Goal: Navigation & Orientation: Find specific page/section

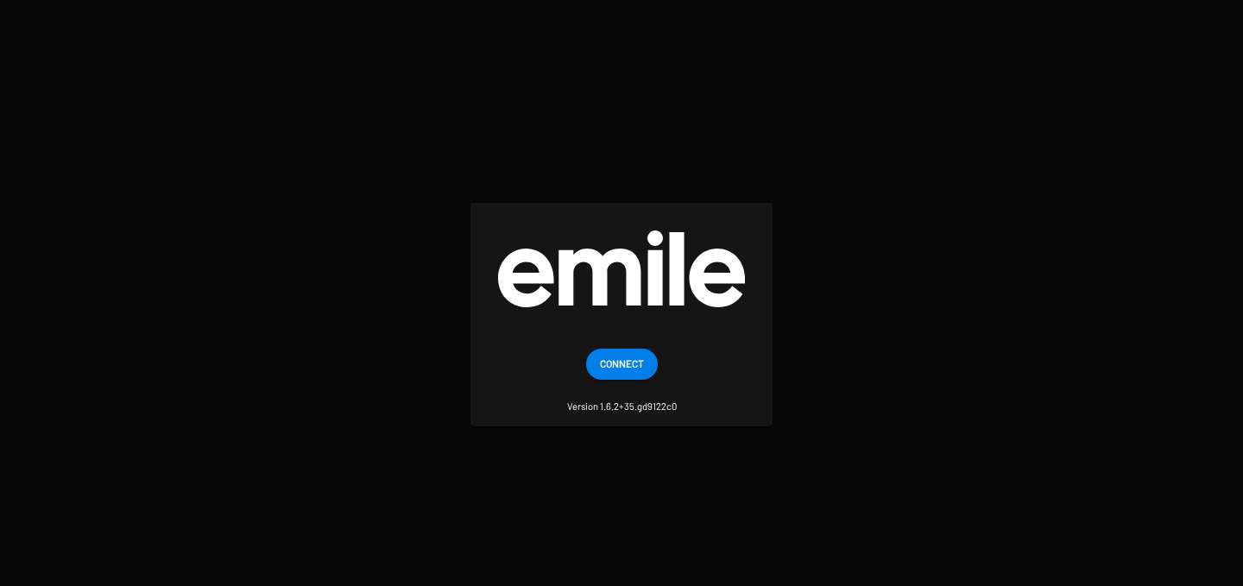
click at [639, 354] on span "Connect" at bounding box center [622, 363] width 44 height 31
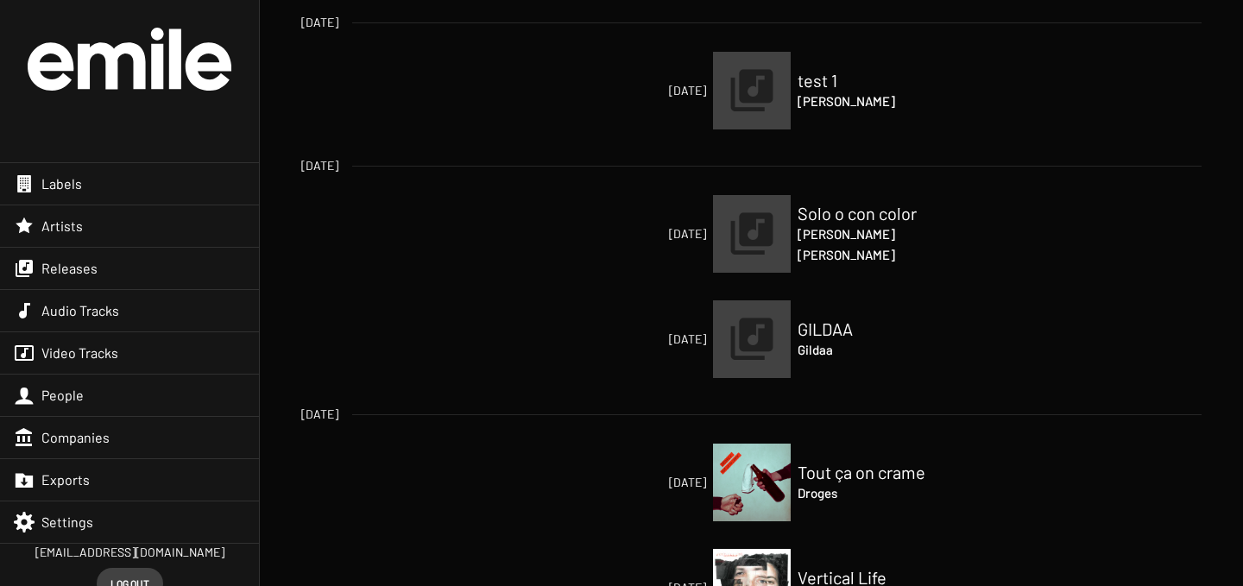
click at [150, 528] on div "Settings" at bounding box center [129, 522] width 259 height 41
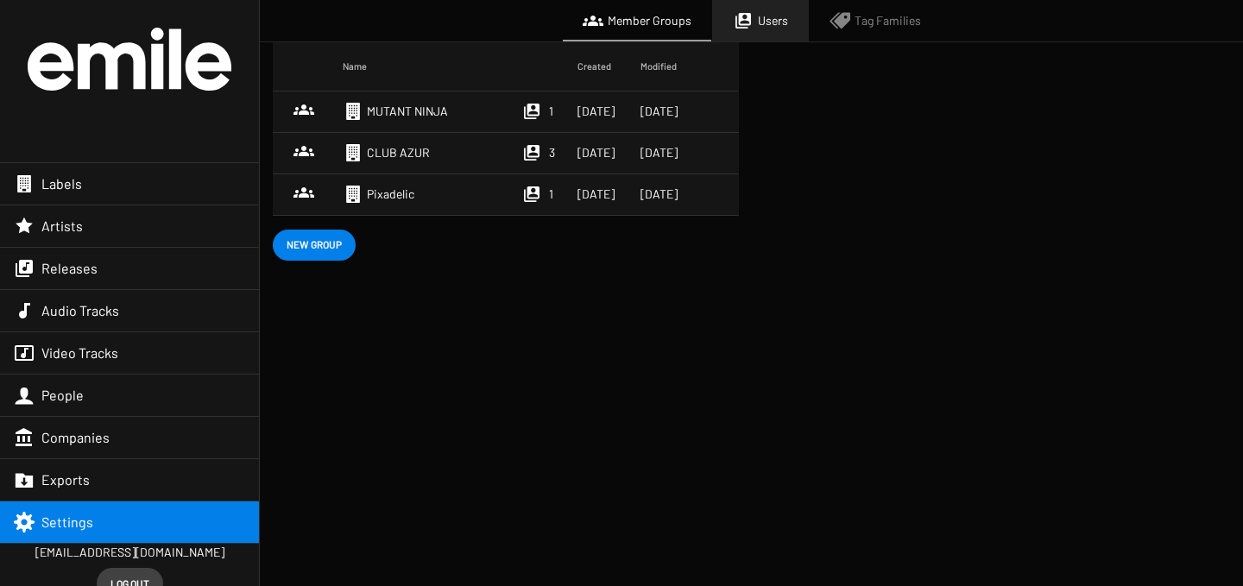
click at [769, 26] on span "Users" at bounding box center [773, 20] width 30 height 17
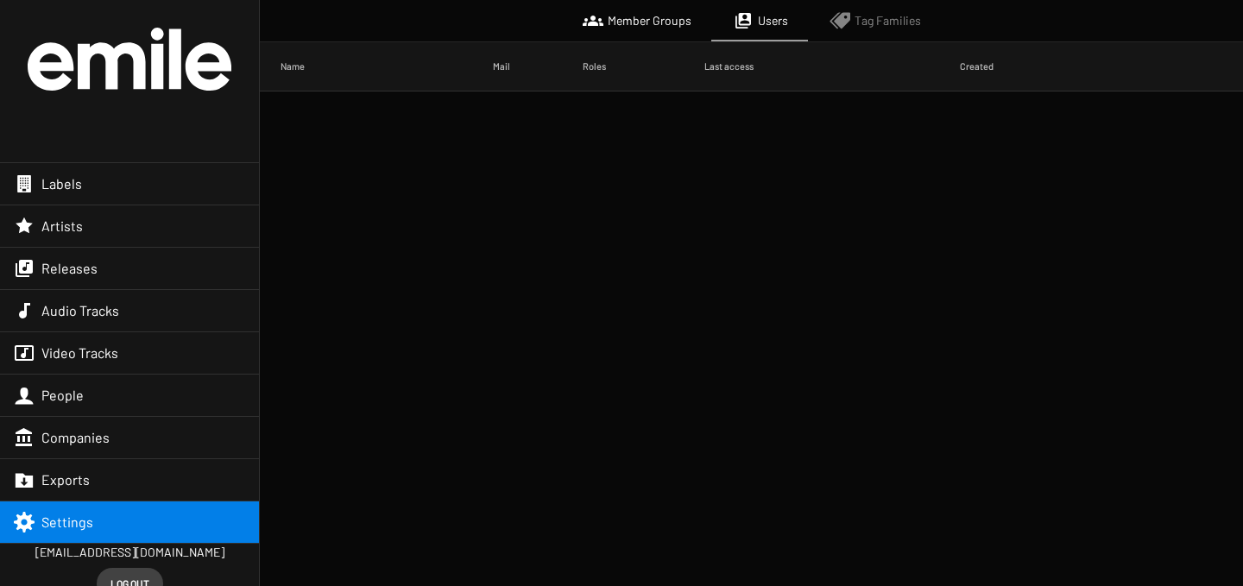
click at [865, 26] on span "Tag Families" at bounding box center [888, 20] width 66 height 17
click at [590, 36] on div "Member Groups" at bounding box center [637, 20] width 150 height 41
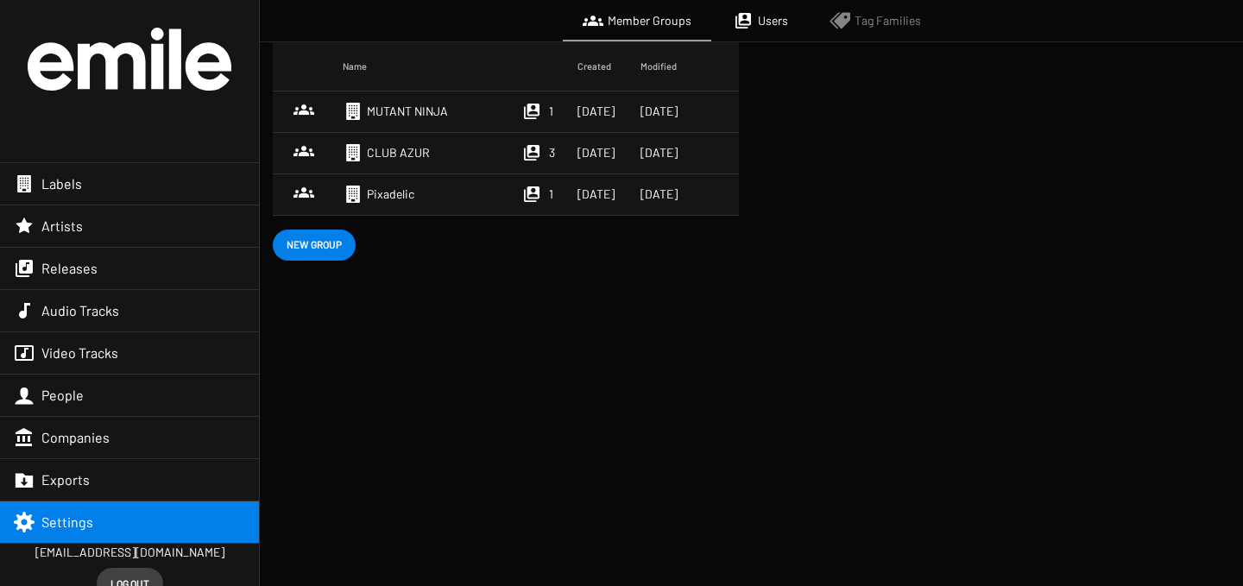
click at [119, 182] on div "Labels" at bounding box center [129, 183] width 259 height 41
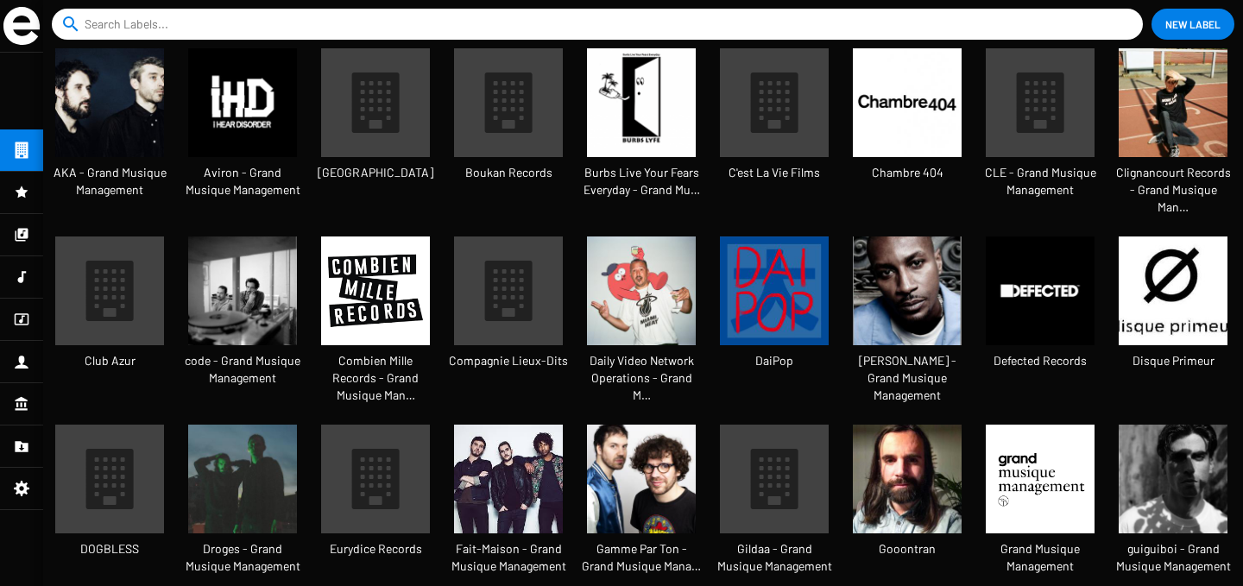
click at [26, 205] on div at bounding box center [21, 192] width 43 height 41
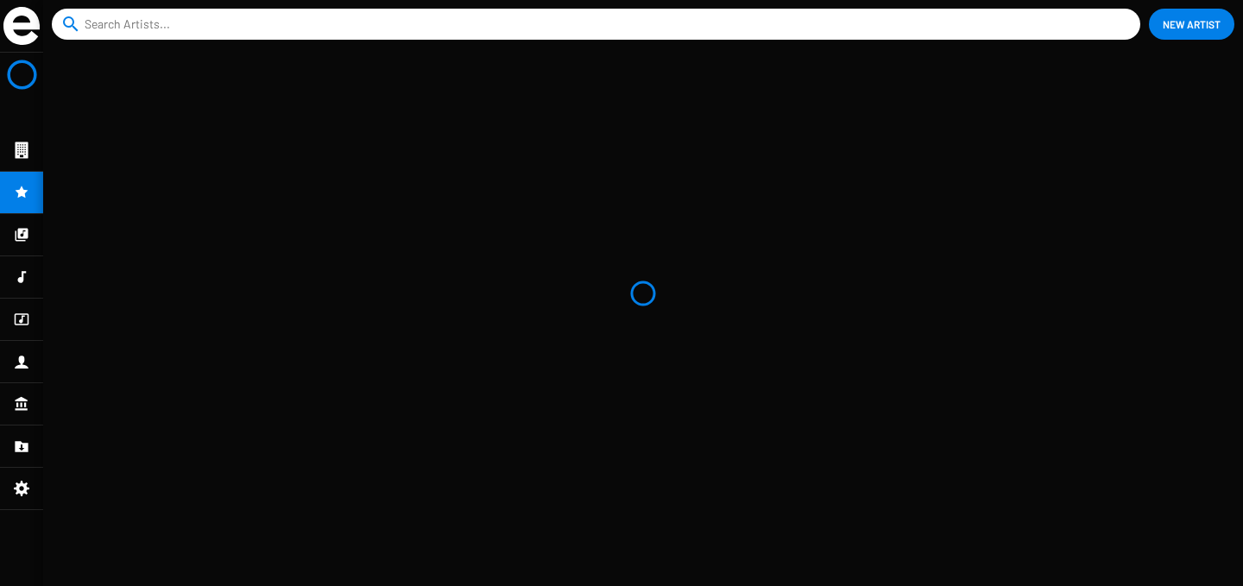
click at [23, 232] on icon at bounding box center [22, 234] width 13 height 13
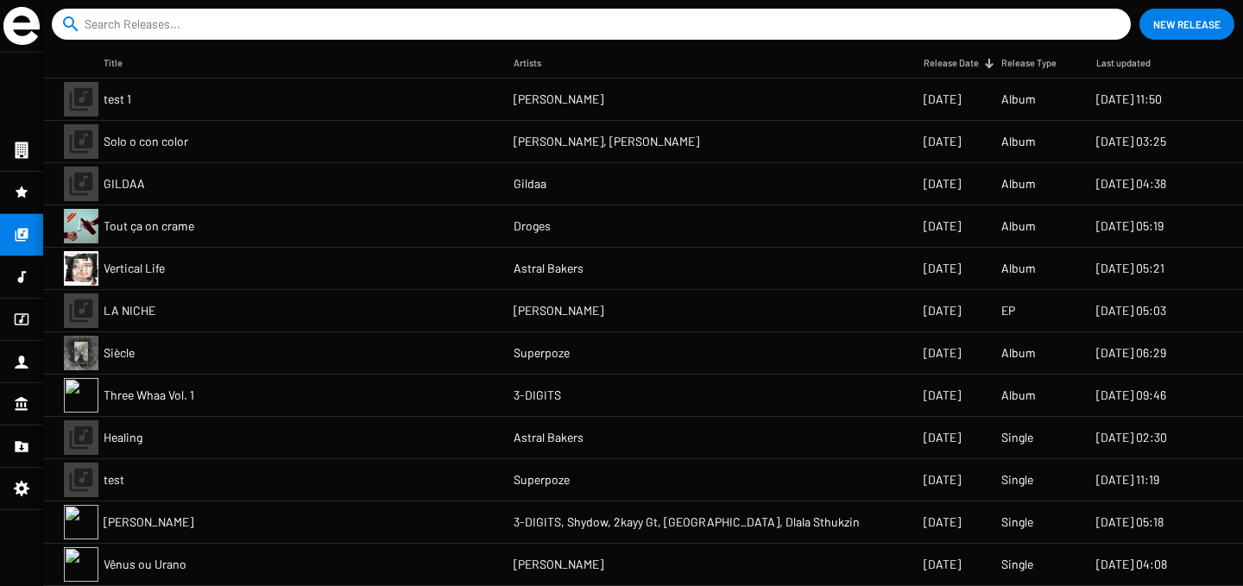
click at [102, 21] on input at bounding box center [595, 24] width 1020 height 31
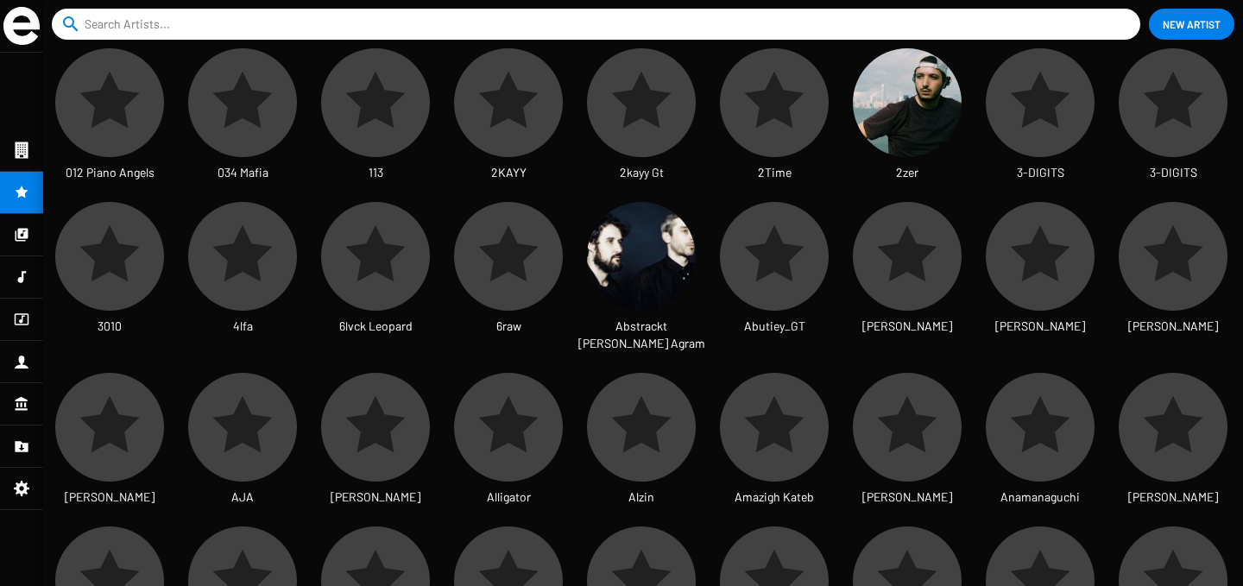
scroll to position [28, 54]
click at [37, 234] on div at bounding box center [21, 234] width 43 height 41
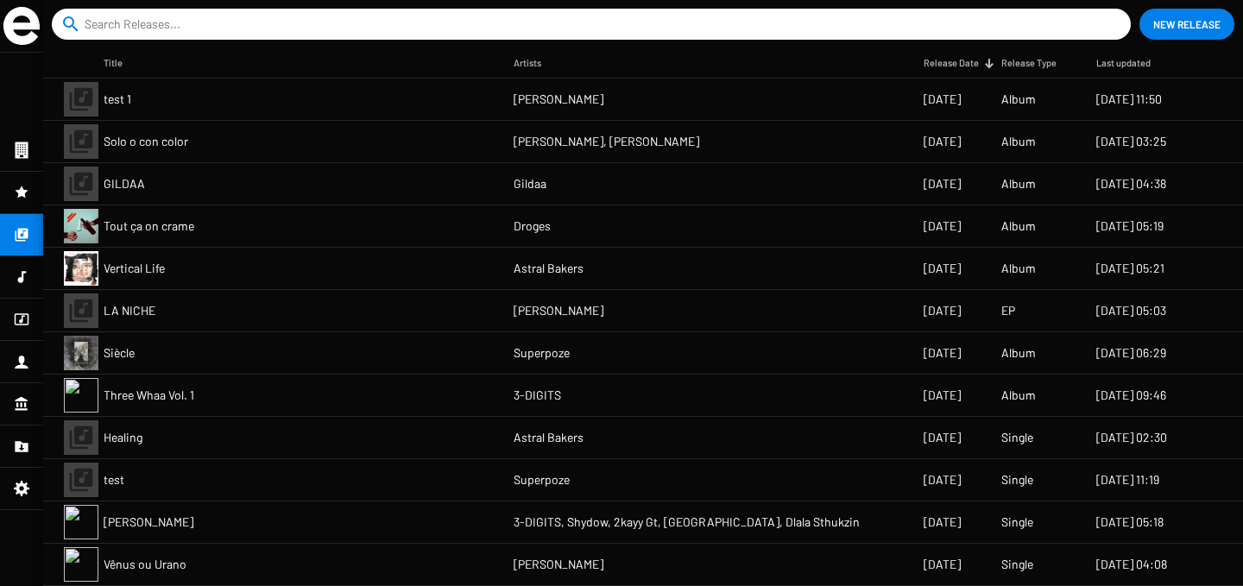
click at [267, 23] on input at bounding box center [595, 24] width 1020 height 31
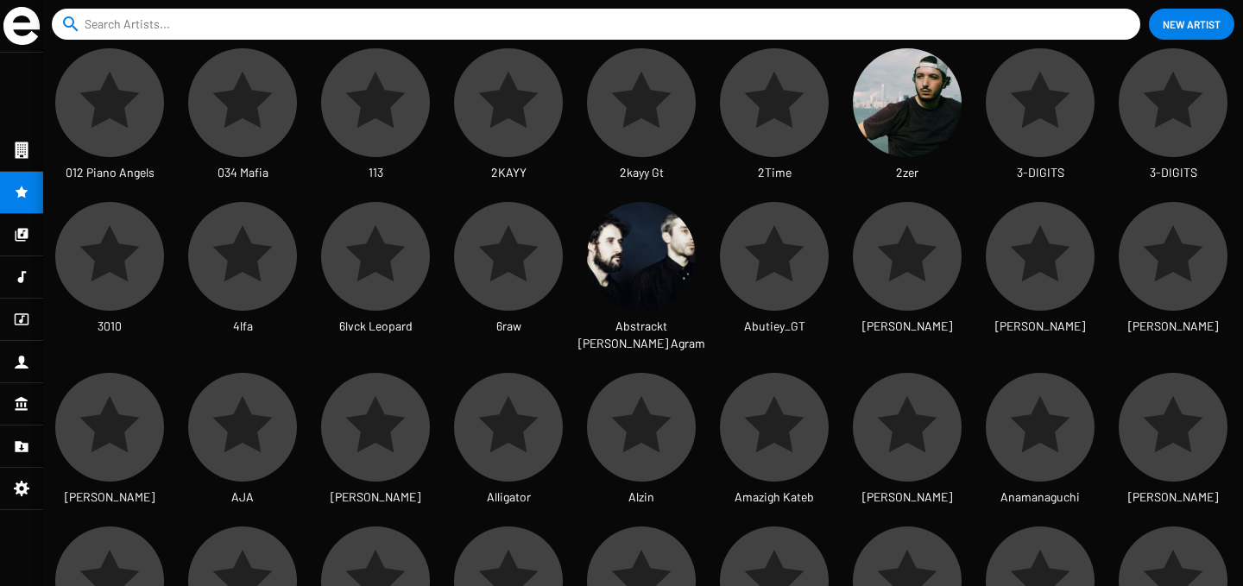
scroll to position [28, 30]
click at [18, 489] on icon at bounding box center [22, 489] width 16 height 16
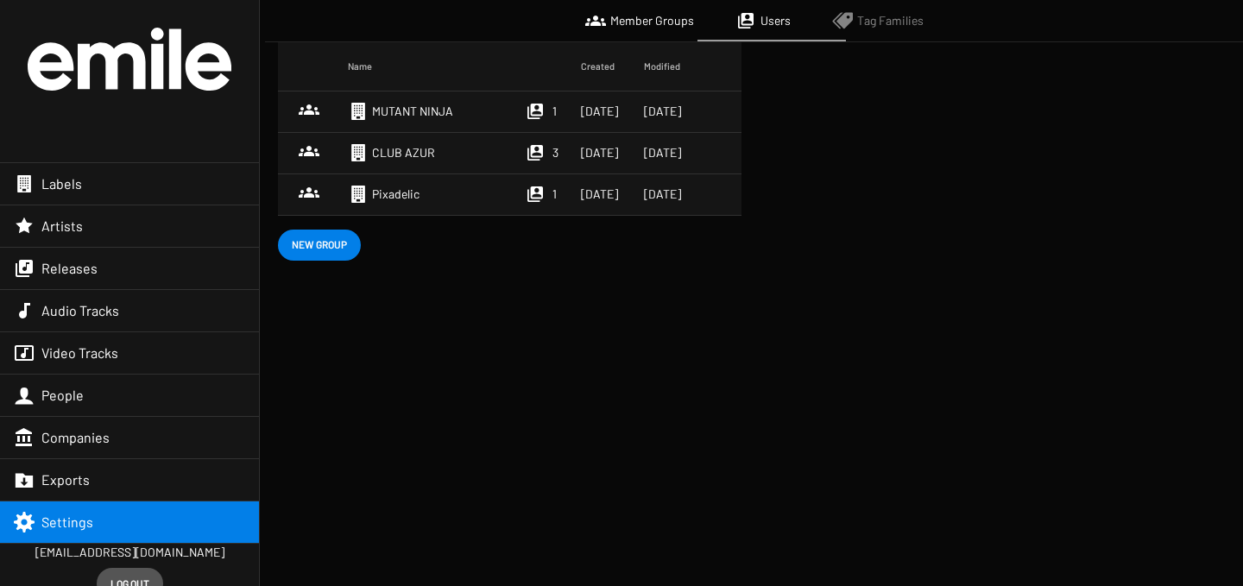
click at [141, 572] on span "Log out" at bounding box center [129, 583] width 39 height 31
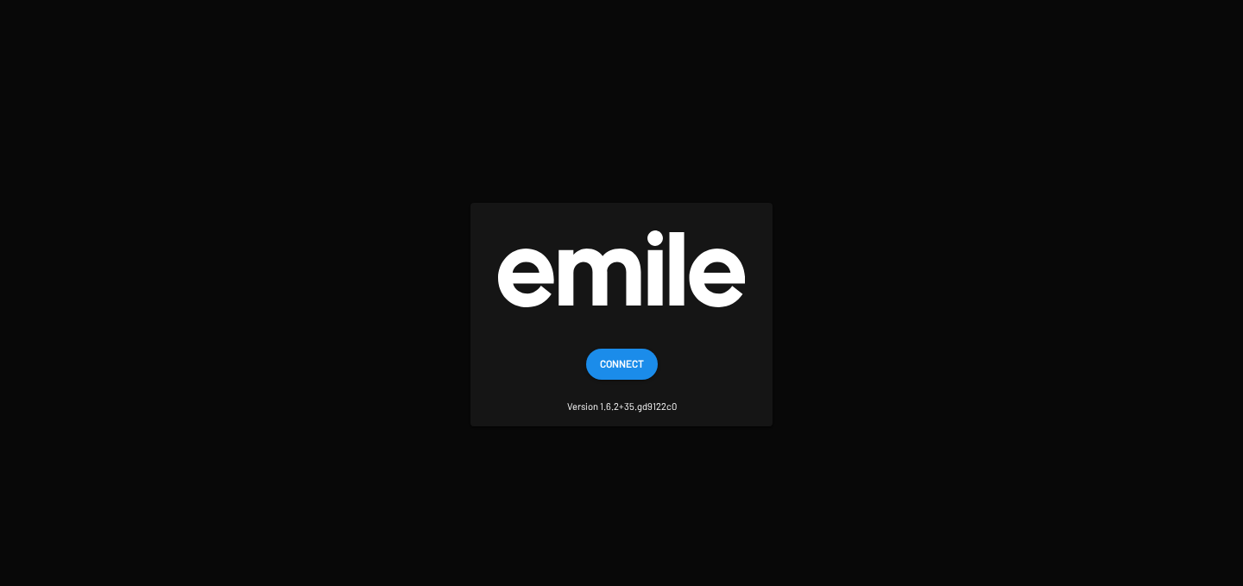
click at [621, 359] on span "Connect" at bounding box center [622, 363] width 44 height 31
